Goal: Navigation & Orientation: Find specific page/section

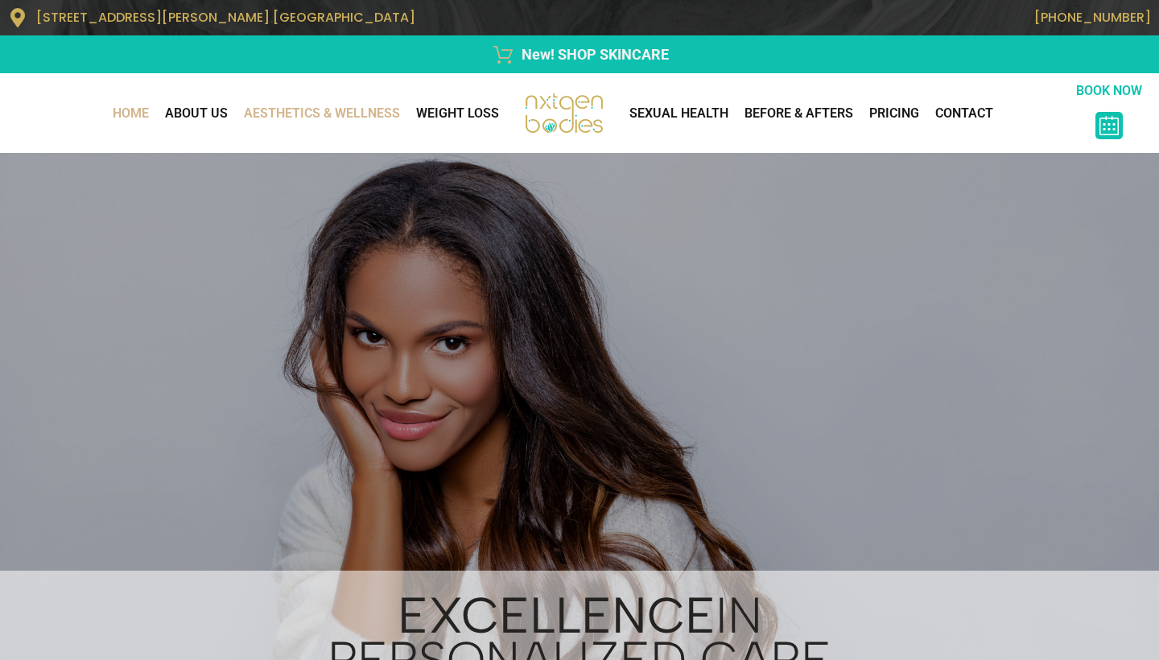
click at [345, 130] on link "AESTHETICS & WELLNESS" at bounding box center [322, 113] width 172 height 32
click at [327, 110] on link "AESTHETICS & WELLNESS" at bounding box center [322, 113] width 172 height 32
click at [293, 123] on link "AESTHETICS & WELLNESS" at bounding box center [322, 113] width 172 height 32
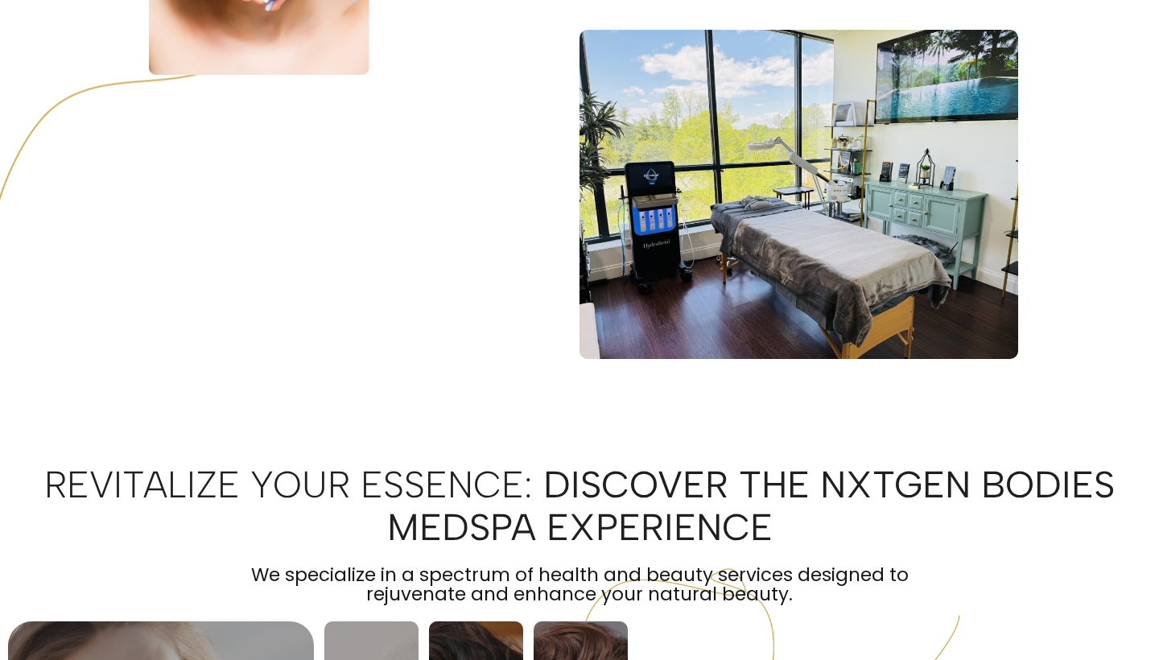
scroll to position [2320, 0]
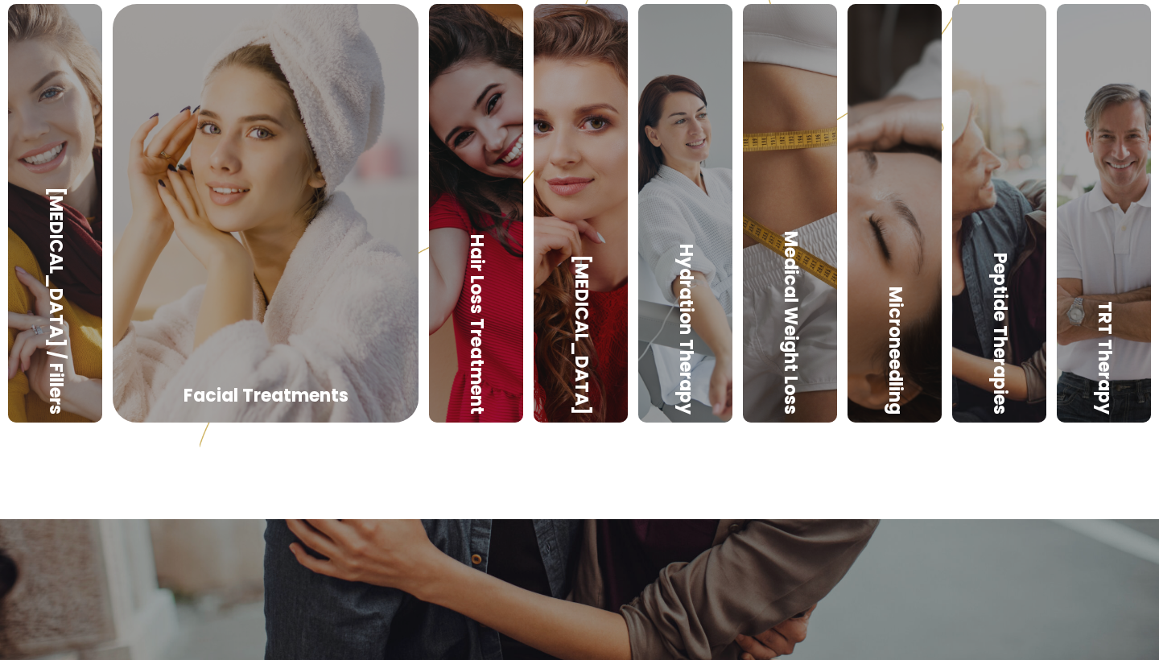
click at [375, 316] on link at bounding box center [266, 396] width 306 height 419
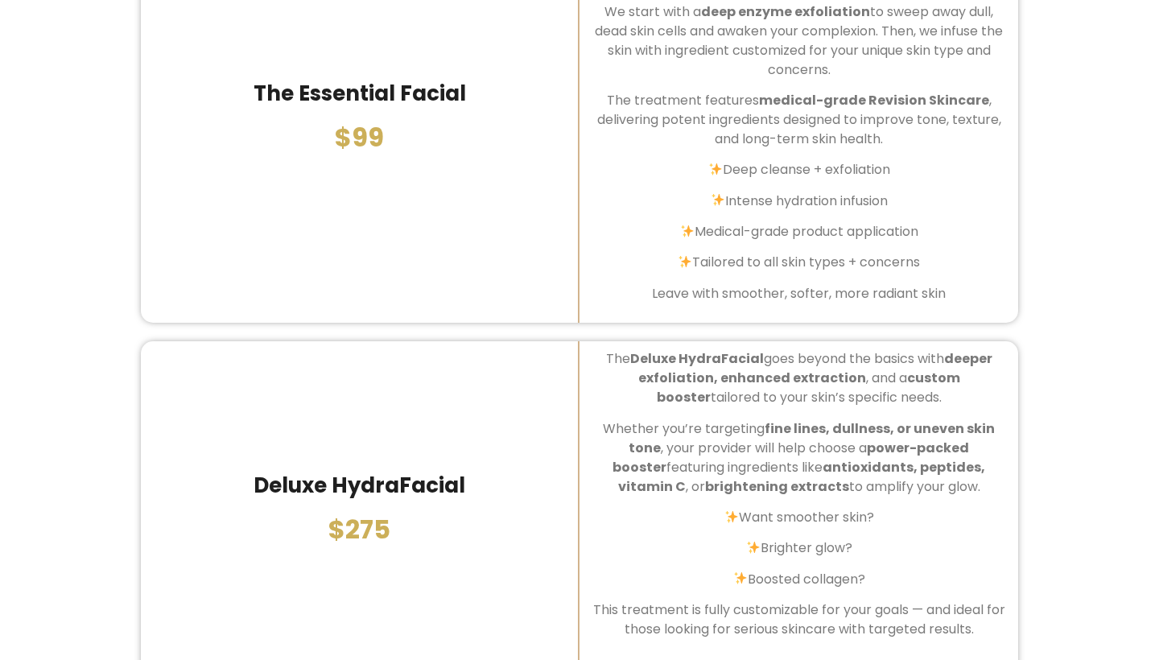
scroll to position [778, 0]
